Goal: Task Accomplishment & Management: Manage account settings

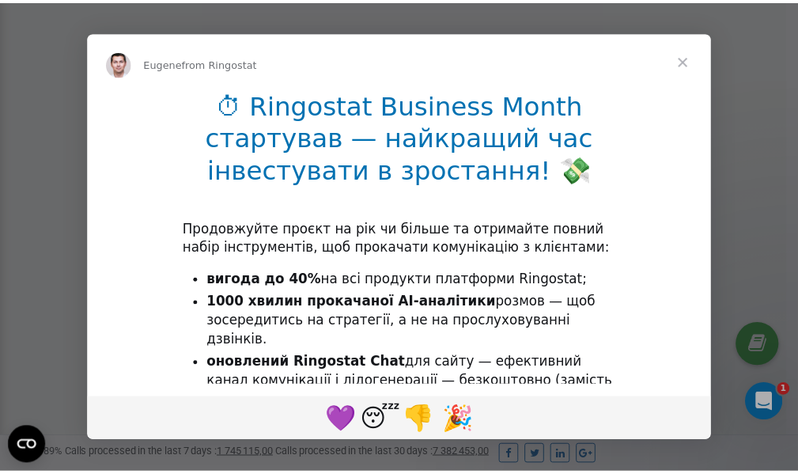
scroll to position [475, 0]
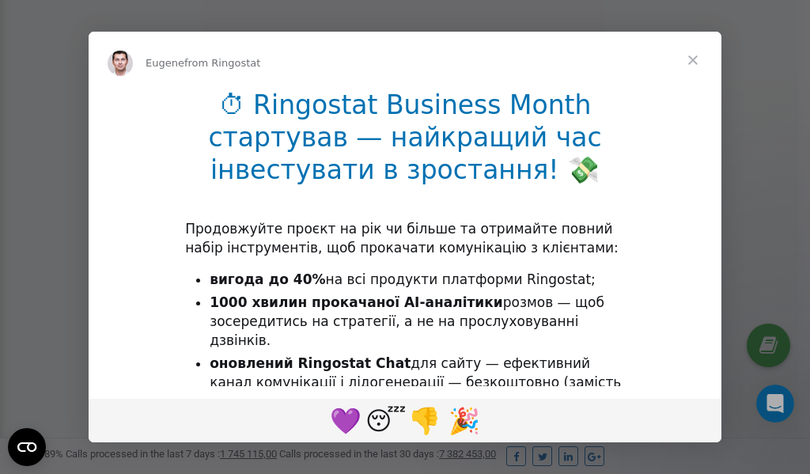
click at [695, 58] on span "Close" at bounding box center [693, 60] width 57 height 57
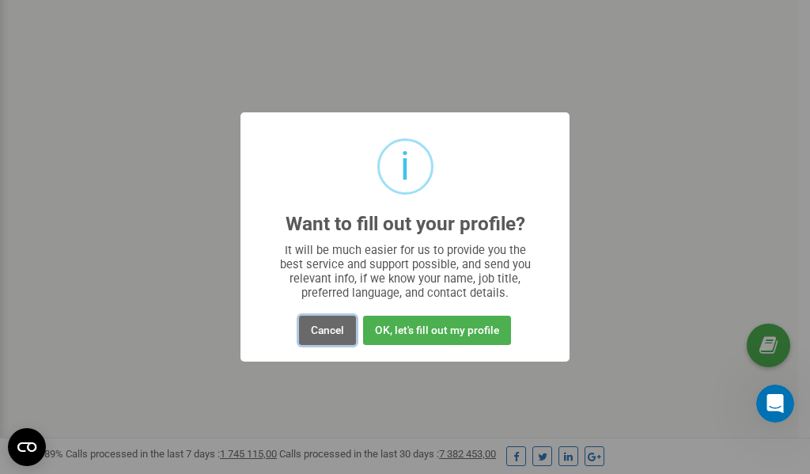
click at [319, 329] on button "Cancel" at bounding box center [327, 330] width 57 height 29
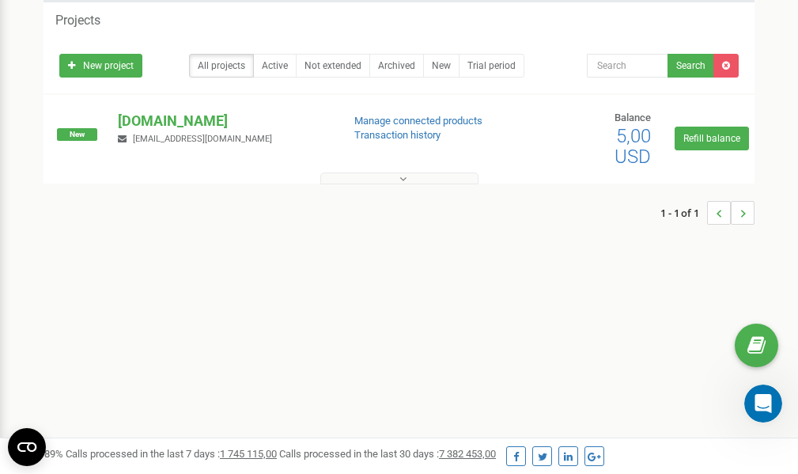
scroll to position [0, 0]
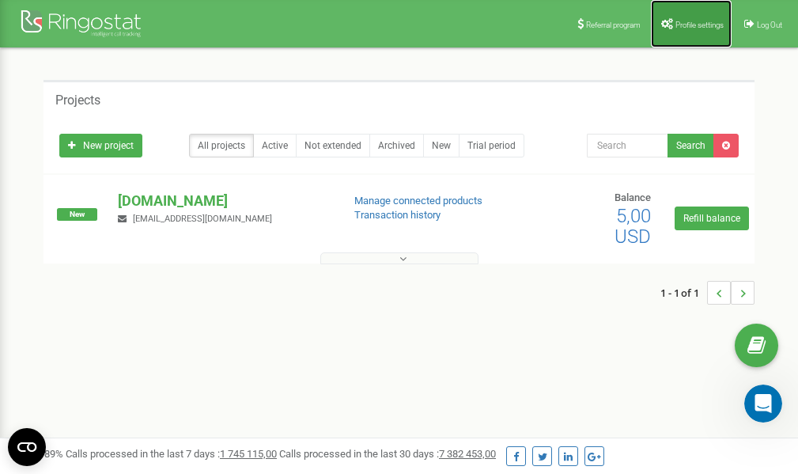
click at [681, 26] on span "Profile settings" at bounding box center [700, 25] width 48 height 9
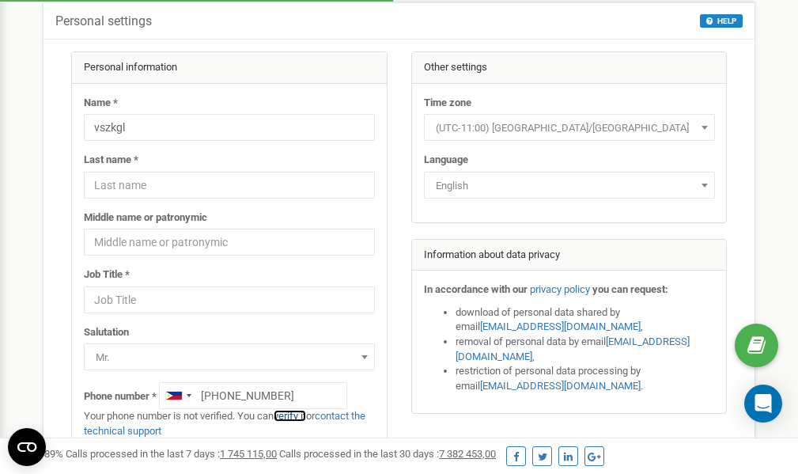
click at [297, 415] on link "verify it" at bounding box center [290, 416] width 32 height 12
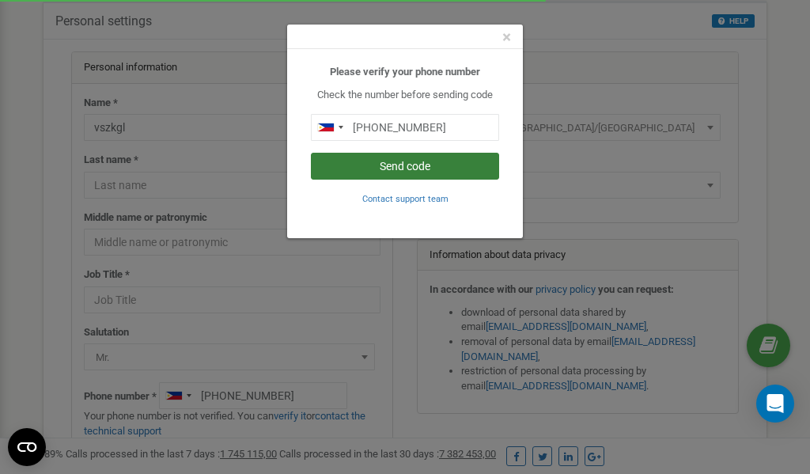
click at [416, 166] on button "Send code" at bounding box center [405, 166] width 188 height 27
